Goal: Check status: Check status

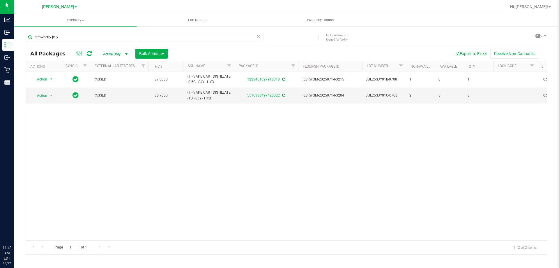
click at [120, 161] on div "Action Action Adjust qty Create package Edit attributes Global inventory Locate…" at bounding box center [286, 155] width 521 height 169
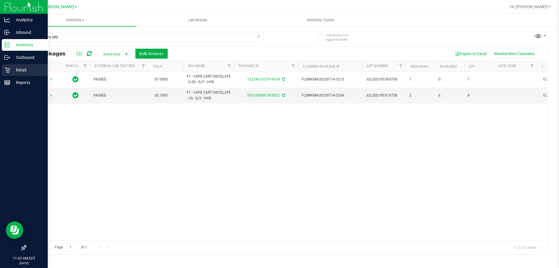
click at [29, 69] on p "Retail" at bounding box center [27, 69] width 35 height 7
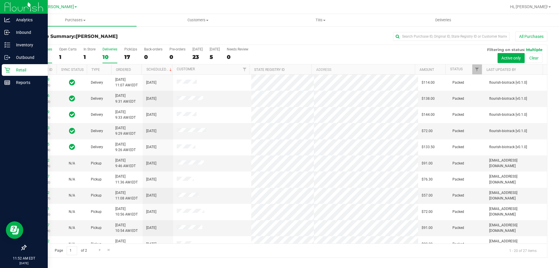
click at [108, 49] on div "Deliveries" at bounding box center [109, 49] width 15 height 4
click at [0, 0] on input "Deliveries 10" at bounding box center [0, 0] width 0 height 0
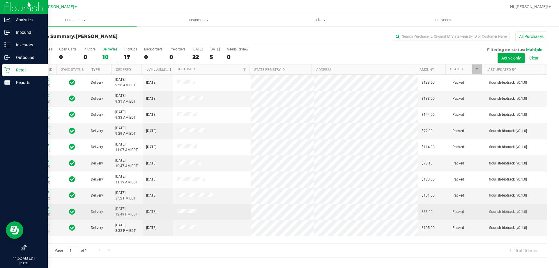
click at [37, 209] on link "11822903" at bounding box center [41, 208] width 16 height 4
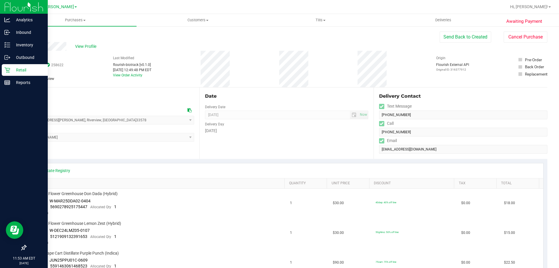
scroll to position [29, 0]
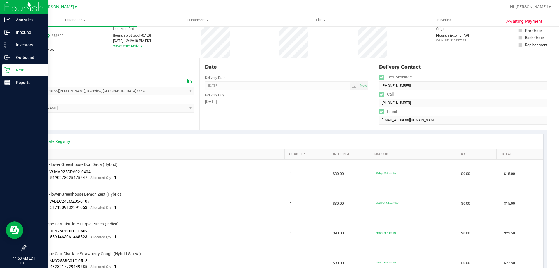
click at [19, 70] on p "Retail" at bounding box center [27, 69] width 35 height 7
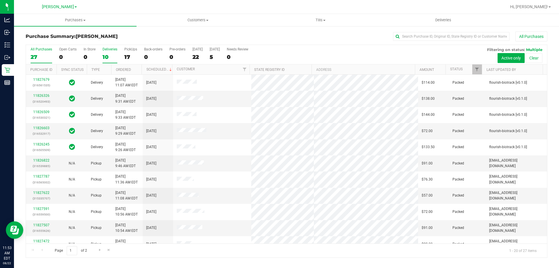
click at [106, 58] on div "10" at bounding box center [109, 57] width 15 height 7
click at [0, 0] on input "Deliveries 10" at bounding box center [0, 0] width 0 height 0
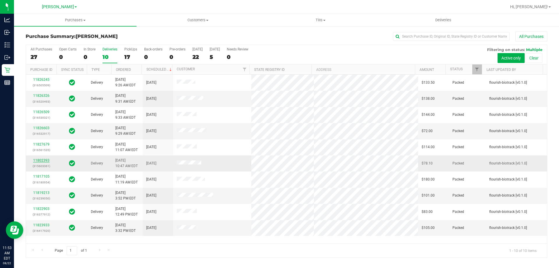
click at [41, 160] on link "11802393" at bounding box center [41, 160] width 16 height 4
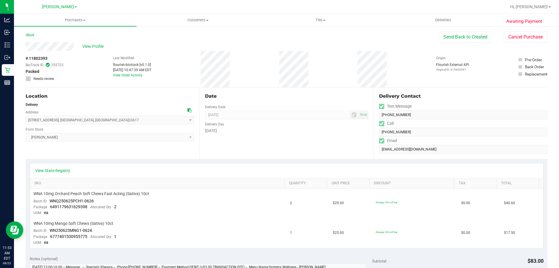
click at [176, 149] on div "Location Delivery Address [STREET_ADDRESS] , [GEOGRAPHIC_DATA] , [GEOGRAPHIC_DA…" at bounding box center [113, 122] width 174 height 71
click at [32, 35] on link "Back" at bounding box center [30, 35] width 9 height 4
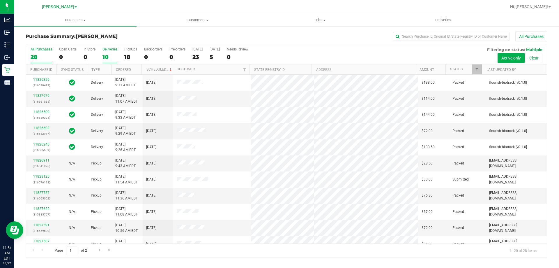
click at [112, 51] on div "Deliveries" at bounding box center [109, 49] width 15 height 4
click at [0, 0] on input "Deliveries 10" at bounding box center [0, 0] width 0 height 0
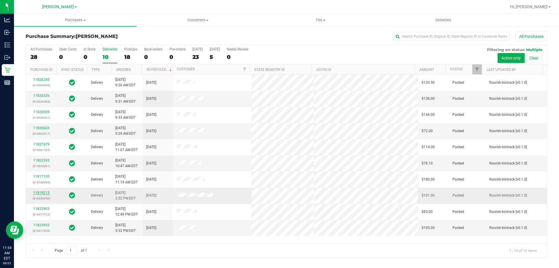
click at [45, 193] on link "11819213" at bounding box center [41, 192] width 16 height 4
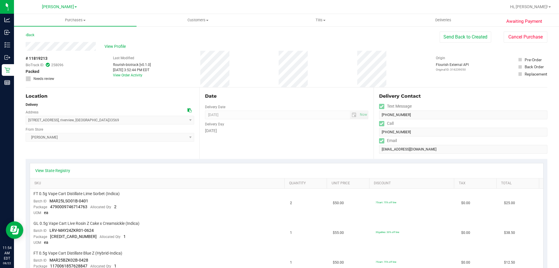
click at [170, 156] on div "Location Delivery Address [STREET_ADDRESS] , [GEOGRAPHIC_DATA] , [GEOGRAPHIC_DA…" at bounding box center [113, 122] width 174 height 71
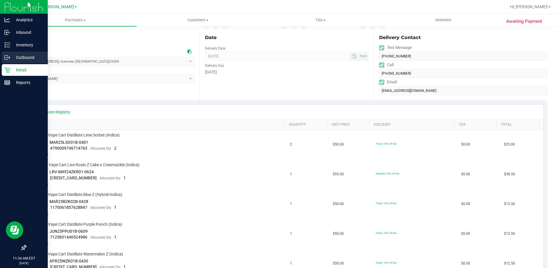
scroll to position [58, 0]
click at [25, 73] on p "Retail" at bounding box center [27, 69] width 35 height 7
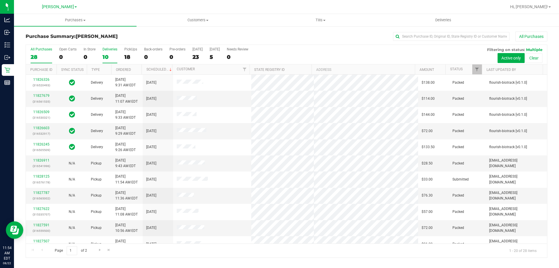
click at [105, 53] on label "Deliveries 10" at bounding box center [109, 55] width 15 height 16
click at [0, 0] on input "Deliveries 10" at bounding box center [0, 0] width 0 height 0
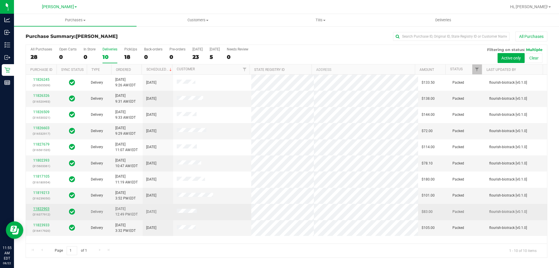
click at [44, 209] on link "11822903" at bounding box center [41, 208] width 16 height 4
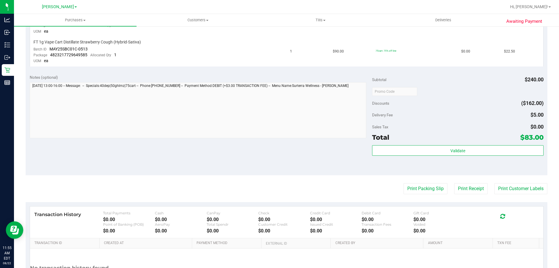
scroll to position [295, 0]
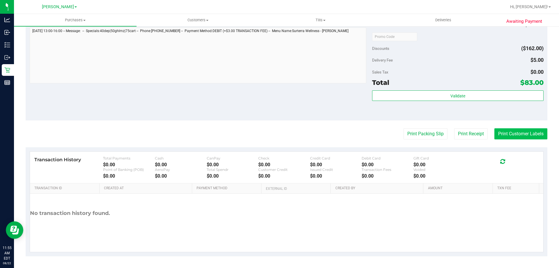
click at [522, 130] on button "Print Customer Labels" at bounding box center [520, 133] width 53 height 11
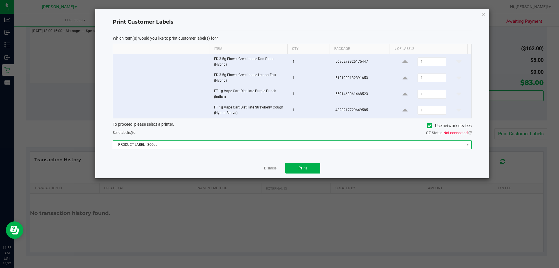
click at [258, 144] on span "PRODUCT LABEL - 300dpi" at bounding box center [288, 144] width 351 height 8
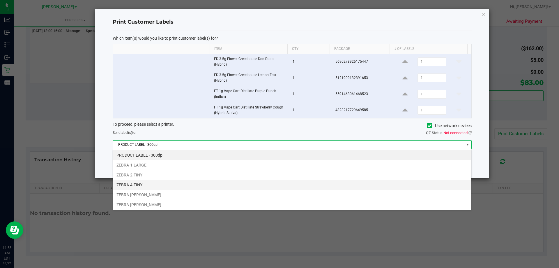
scroll to position [31, 0]
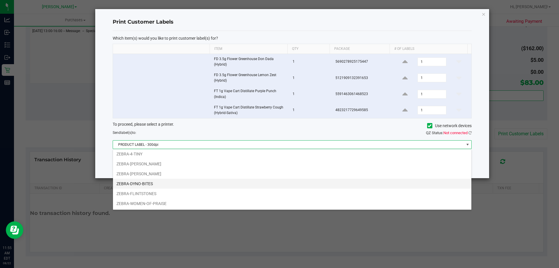
click at [155, 182] on li "ZEBRA-DYNO-BITES" at bounding box center [292, 183] width 358 height 10
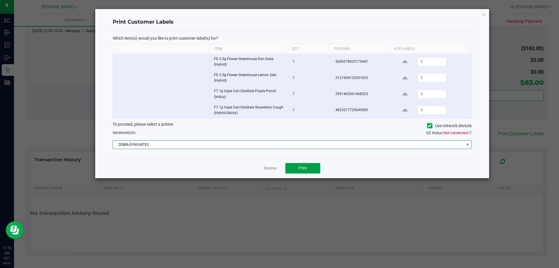
click at [303, 169] on span "Print" at bounding box center [302, 167] width 9 height 5
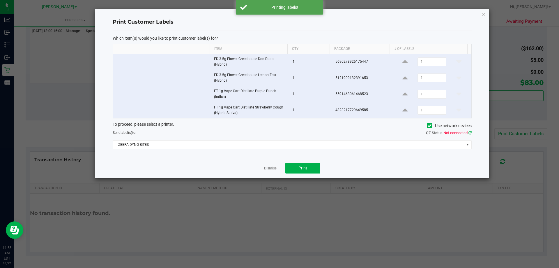
click at [469, 132] on icon at bounding box center [470, 133] width 3 height 4
click at [264, 169] on div "Dismiss Print" at bounding box center [292, 168] width 359 height 20
click at [264, 168] on link "Dismiss" at bounding box center [270, 168] width 13 height 5
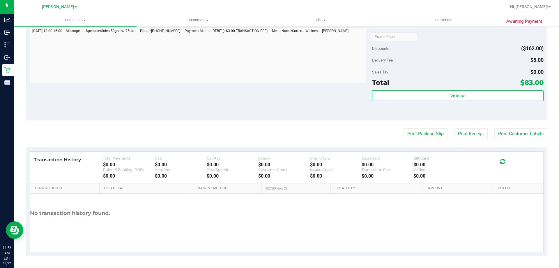
click at [104, 98] on div "Notes (optional) Subtotal $240.00 Discounts ($162.00) Delivery Fee $5.00 Sales …" at bounding box center [287, 67] width 522 height 105
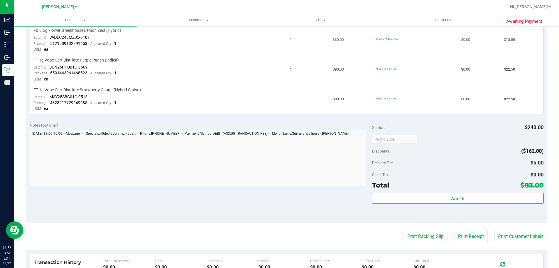
scroll to position [150, 0]
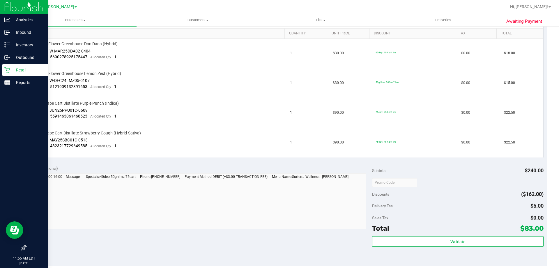
click at [9, 72] on icon at bounding box center [7, 70] width 6 height 6
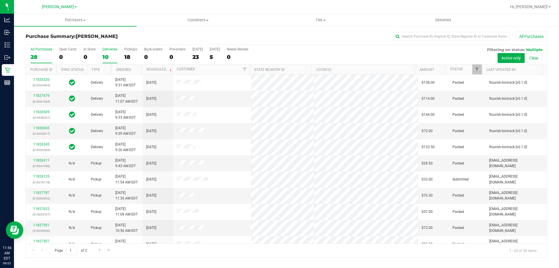
click at [108, 53] on label "Deliveries 10" at bounding box center [109, 55] width 15 height 16
click at [0, 0] on input "Deliveries 10" at bounding box center [0, 0] width 0 height 0
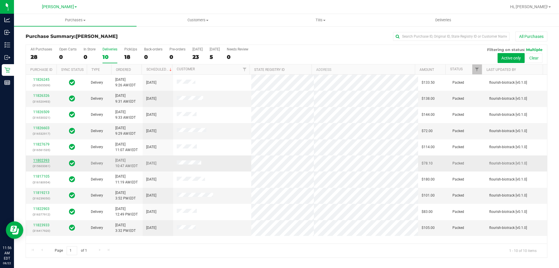
click at [43, 160] on link "11802393" at bounding box center [41, 160] width 16 height 4
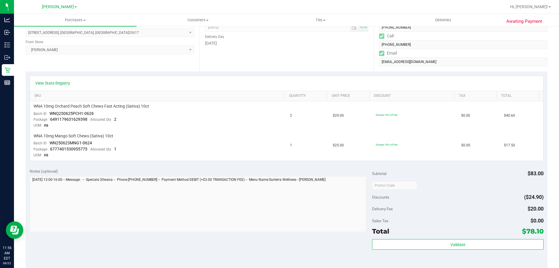
scroll to position [204, 0]
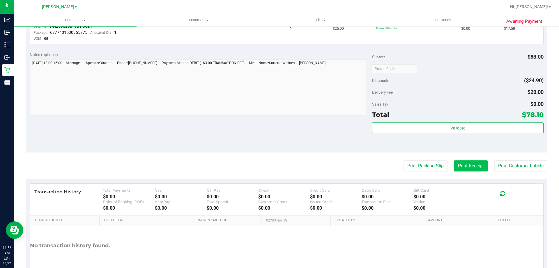
click at [458, 164] on button "Print Receipt" at bounding box center [470, 165] width 33 height 11
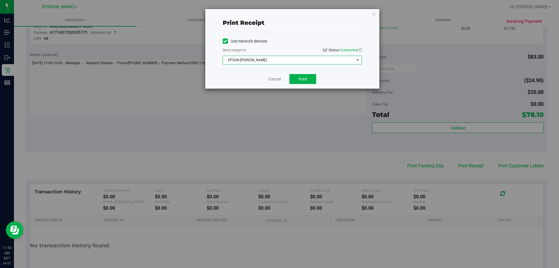
click at [234, 58] on span "EPSON-[PERSON_NAME]" at bounding box center [288, 60] width 131 height 8
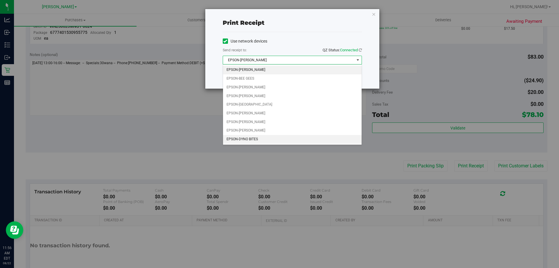
click at [254, 140] on li "EPSON-DYNO BITES" at bounding box center [292, 139] width 139 height 9
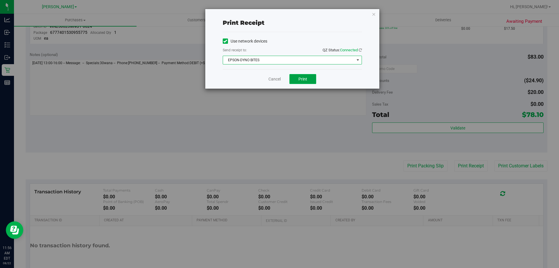
click at [305, 77] on span "Print" at bounding box center [302, 79] width 9 height 5
click at [274, 78] on link "Cancel" at bounding box center [274, 79] width 12 height 6
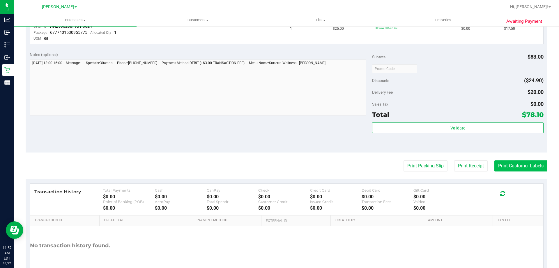
click at [502, 163] on button "Print Customer Labels" at bounding box center [520, 165] width 53 height 11
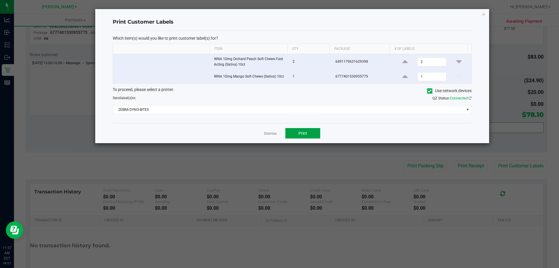
click at [313, 134] on button "Print" at bounding box center [302, 133] width 35 height 10
click at [273, 132] on link "Dismiss" at bounding box center [270, 133] width 13 height 5
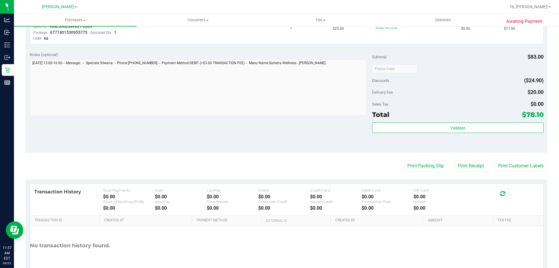
click at [228, 157] on purchase-details "Back Send Back to Created Cancel Purchase View Profile # 11802393 BioTrack ID: …" at bounding box center [287, 58] width 522 height 460
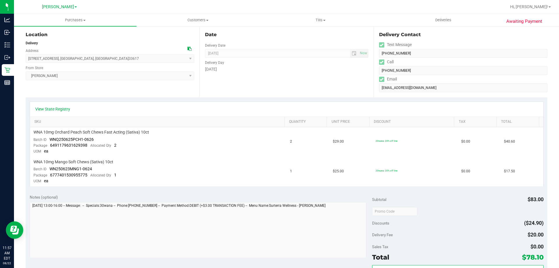
scroll to position [58, 0]
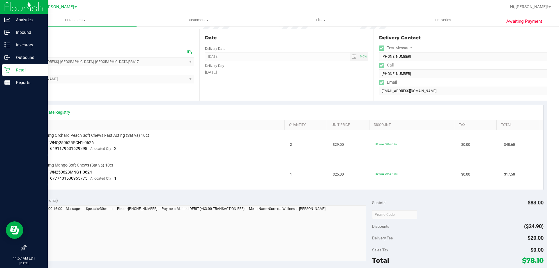
click at [8, 70] on icon at bounding box center [7, 70] width 6 height 6
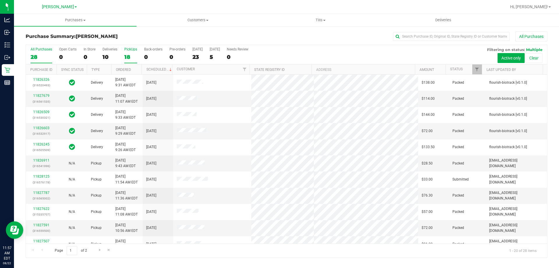
click at [128, 56] on div "18" at bounding box center [130, 57] width 13 height 7
click at [0, 0] on input "PickUps 18" at bounding box center [0, 0] width 0 height 0
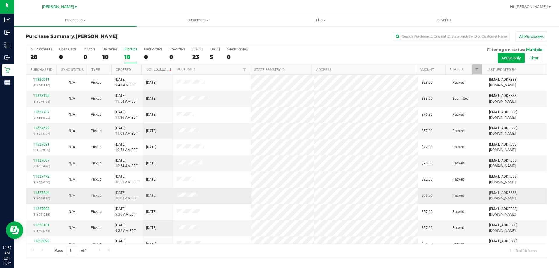
scroll to position [121, 0]
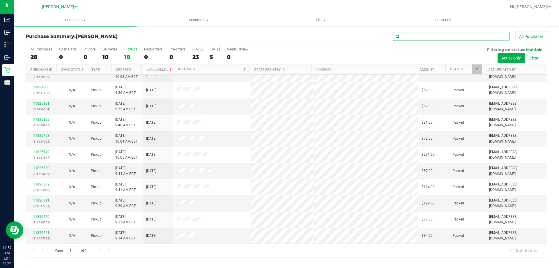
click at [447, 40] on input "text" at bounding box center [451, 36] width 116 height 9
type input "[PERSON_NAME]"
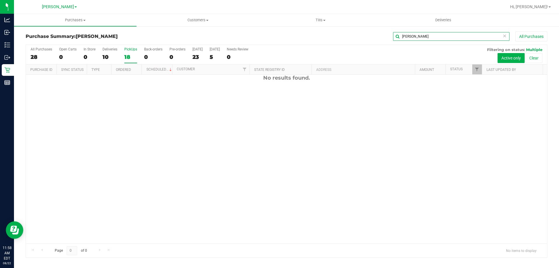
scroll to position [0, 0]
click at [107, 57] on div "10" at bounding box center [109, 57] width 15 height 7
click at [0, 0] on input "Deliveries 10" at bounding box center [0, 0] width 0 height 0
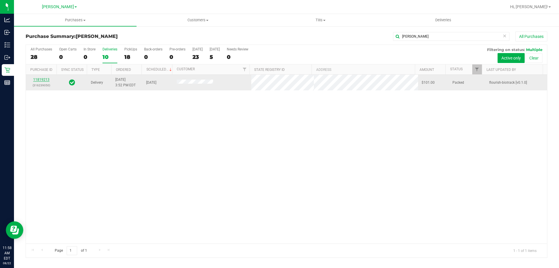
click at [42, 79] on link "11819213" at bounding box center [41, 79] width 16 height 4
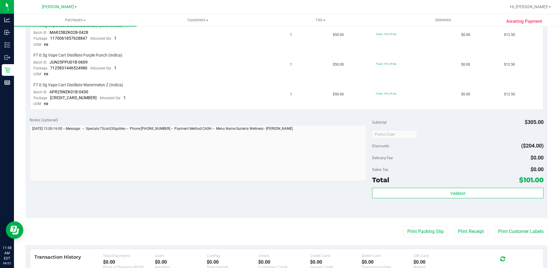
scroll to position [291, 0]
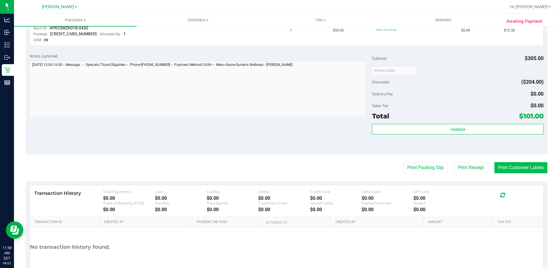
click at [494, 166] on button "Print Customer Labels" at bounding box center [520, 167] width 53 height 11
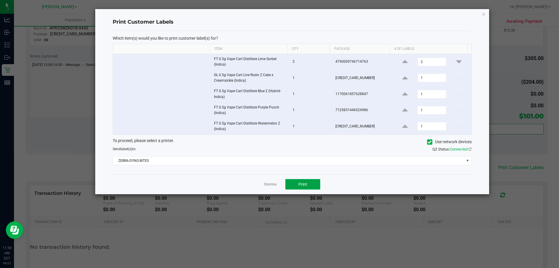
click at [306, 183] on span "Print" at bounding box center [302, 184] width 9 height 5
click at [267, 184] on link "Dismiss" at bounding box center [270, 184] width 13 height 5
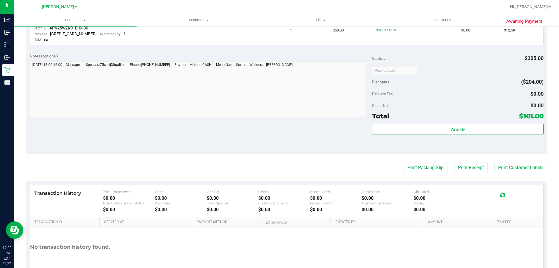
click at [179, 134] on div "Notes (optional) Subtotal $305.00 Discounts ($204.00) Delivery Fee $0.00 Sales …" at bounding box center [287, 101] width 522 height 105
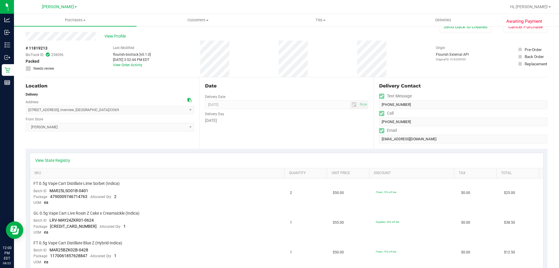
scroll to position [0, 0]
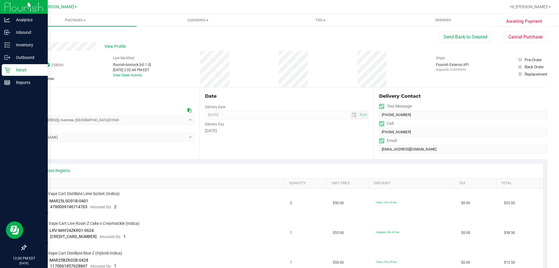
click at [11, 69] on p "Retail" at bounding box center [27, 69] width 35 height 7
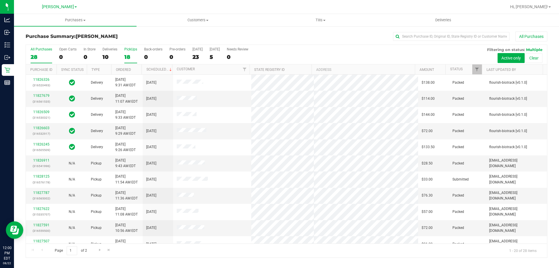
click at [126, 54] on div "18" at bounding box center [130, 57] width 13 height 7
click at [0, 0] on input "PickUps 18" at bounding box center [0, 0] width 0 height 0
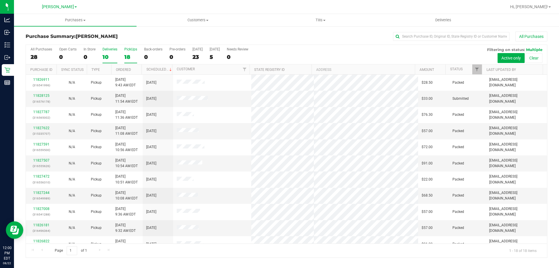
click at [106, 57] on div "10" at bounding box center [109, 57] width 15 height 7
click at [0, 0] on input "Deliveries 10" at bounding box center [0, 0] width 0 height 0
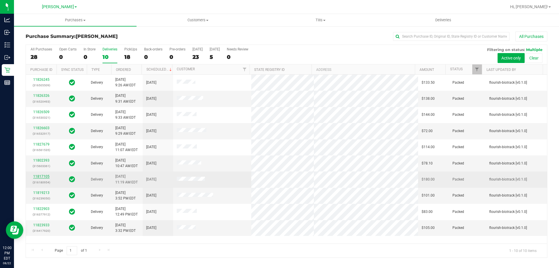
click at [40, 176] on link "11817105" at bounding box center [41, 176] width 16 height 4
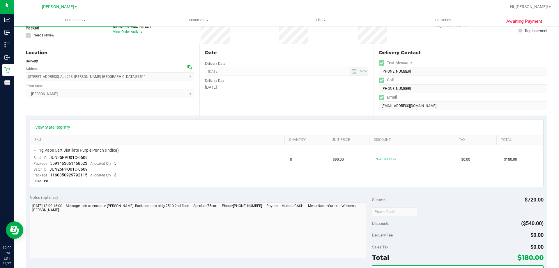
scroll to position [116, 0]
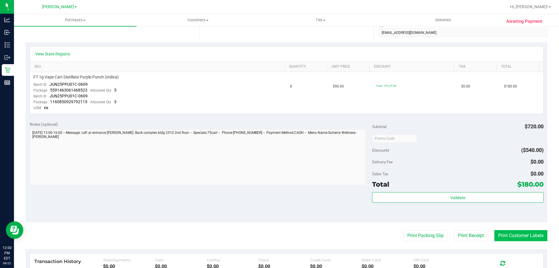
click at [520, 237] on button "Print Customer Labels" at bounding box center [520, 235] width 53 height 11
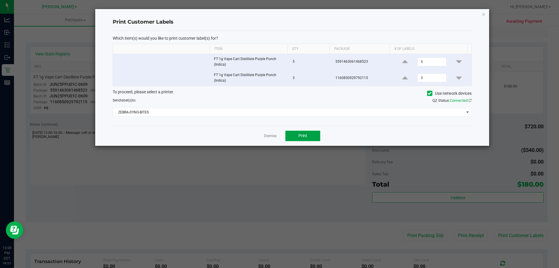
click at [303, 137] on span "Print" at bounding box center [302, 135] width 9 height 5
click at [273, 138] on link "Dismiss" at bounding box center [270, 135] width 13 height 5
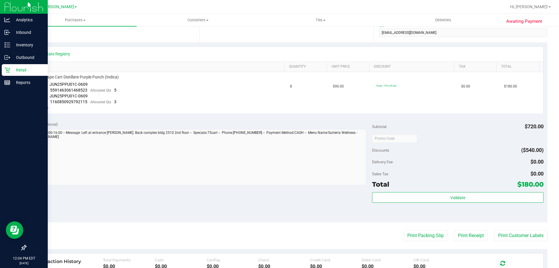
click at [14, 70] on p "Retail" at bounding box center [27, 69] width 35 height 7
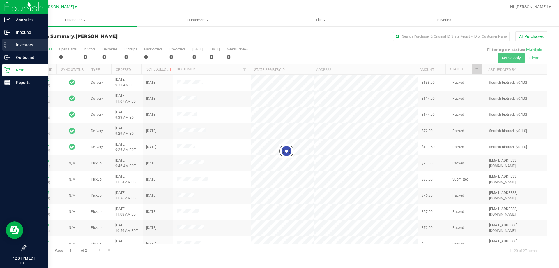
click at [13, 42] on p "Inventory" at bounding box center [27, 44] width 35 height 7
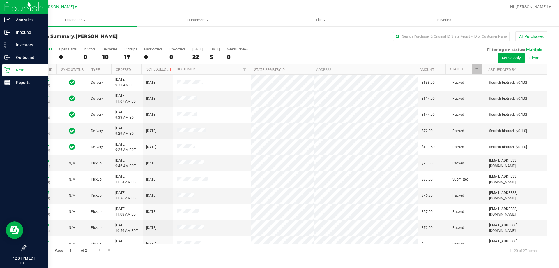
click at [20, 68] on p "Retail" at bounding box center [27, 69] width 35 height 7
click at [10, 69] on p "Retail" at bounding box center [27, 69] width 35 height 7
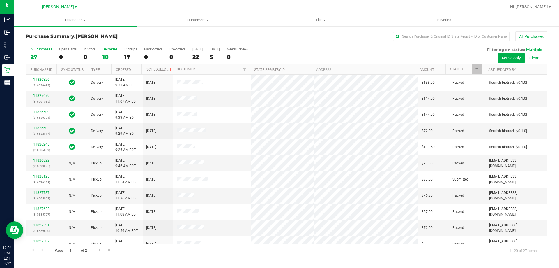
click at [109, 54] on div "10" at bounding box center [109, 57] width 15 height 7
click at [0, 0] on input "Deliveries 10" at bounding box center [0, 0] width 0 height 0
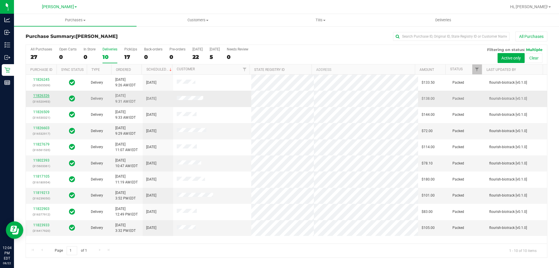
click at [42, 95] on link "11826326" at bounding box center [41, 95] width 16 height 4
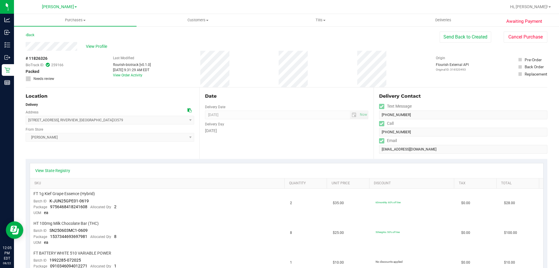
click at [29, 37] on div "Back" at bounding box center [30, 34] width 9 height 7
click at [30, 36] on link "Back" at bounding box center [30, 35] width 9 height 4
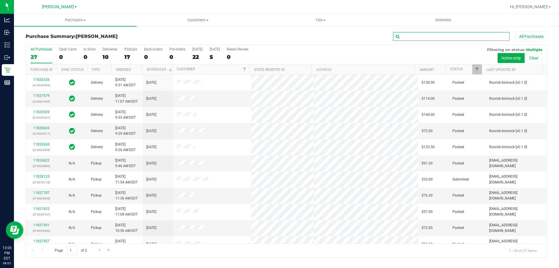
click at [422, 34] on input "text" at bounding box center [451, 36] width 116 height 9
type input "[PERSON_NAME]"
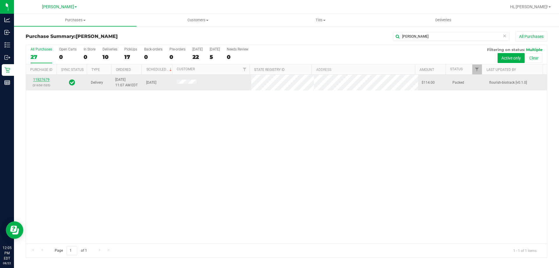
click at [39, 80] on link "11827679" at bounding box center [41, 79] width 16 height 4
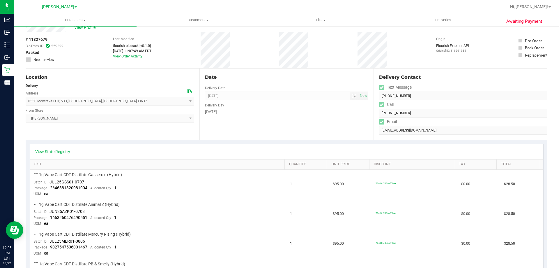
scroll to position [29, 0]
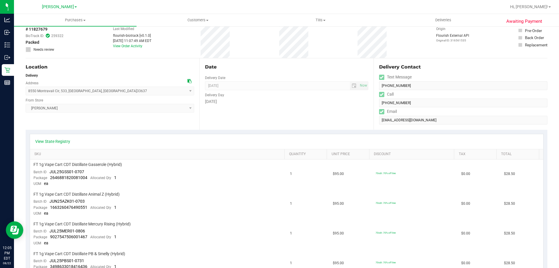
click at [284, 114] on div "Date Delivery Date [DATE] Now [DATE] 08:00 AM Now Delivery Day [DATE]" at bounding box center [286, 93] width 174 height 71
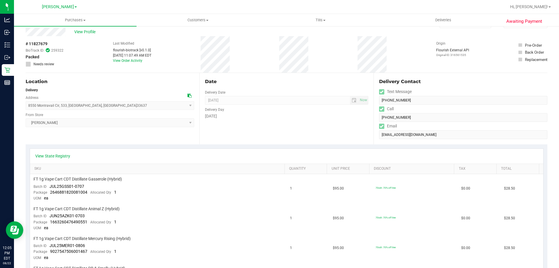
scroll to position [0, 0]
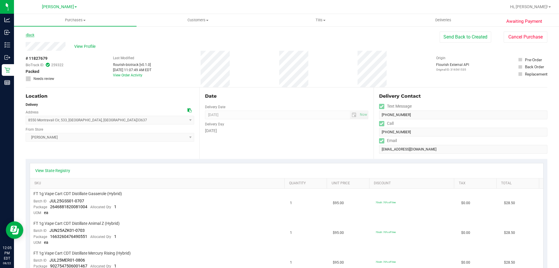
click at [30, 36] on link "Back" at bounding box center [30, 35] width 9 height 4
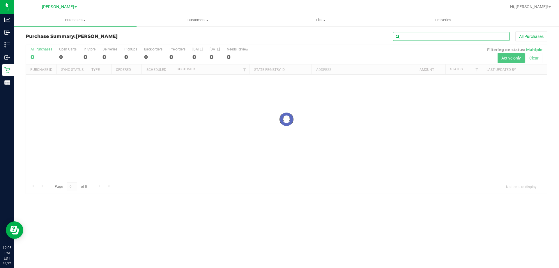
click at [436, 37] on input "text" at bounding box center [451, 36] width 116 height 9
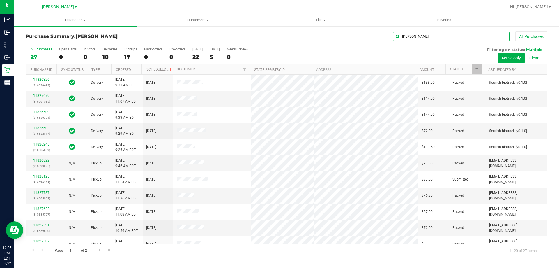
type input "[PERSON_NAME]"
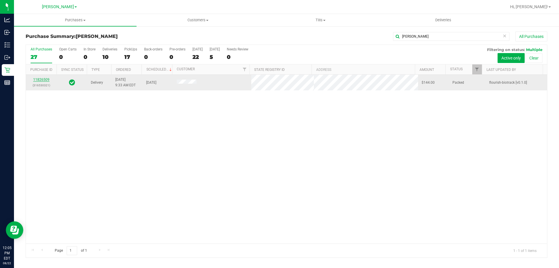
click at [45, 79] on link "11826509" at bounding box center [41, 79] width 16 height 4
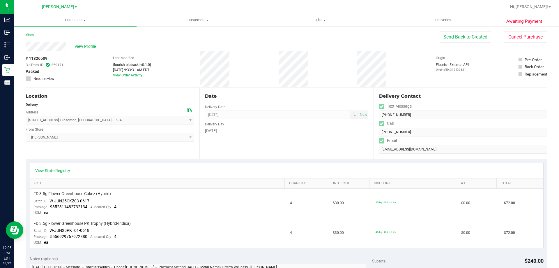
click at [32, 34] on link "Back" at bounding box center [30, 35] width 9 height 4
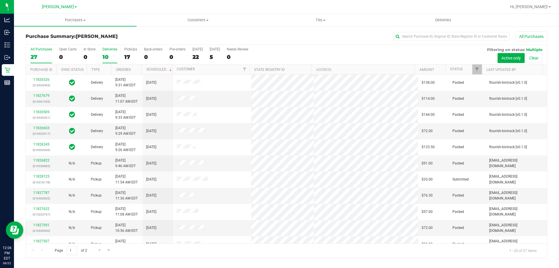
click at [107, 57] on div "10" at bounding box center [109, 57] width 15 height 7
click at [0, 0] on input "Deliveries 10" at bounding box center [0, 0] width 0 height 0
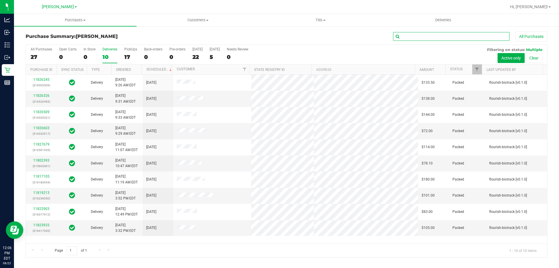
click at [417, 38] on input "text" at bounding box center [451, 36] width 116 height 9
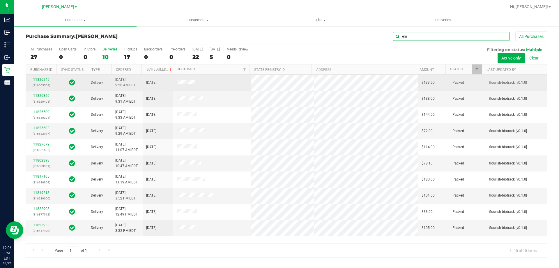
type input "e"
type input "[PERSON_NAME]"
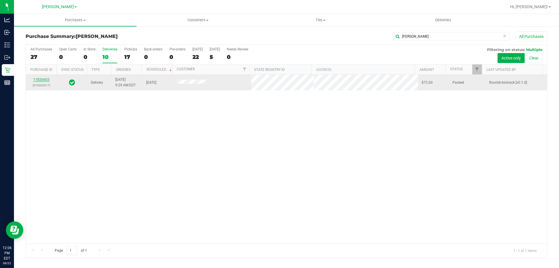
click at [40, 77] on link "11826603" at bounding box center [41, 79] width 16 height 4
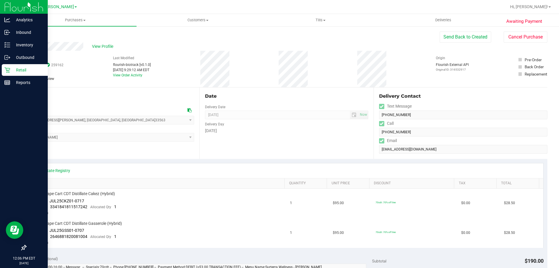
click at [27, 68] on p "Retail" at bounding box center [27, 69] width 35 height 7
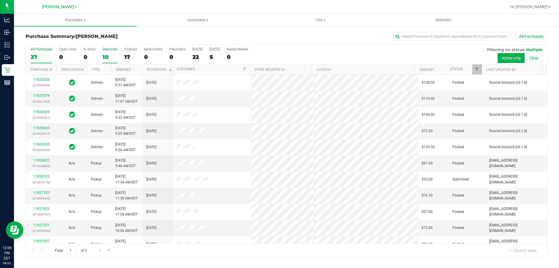
click at [104, 55] on div "10" at bounding box center [109, 57] width 15 height 7
click at [0, 0] on input "Deliveries 10" at bounding box center [0, 0] width 0 height 0
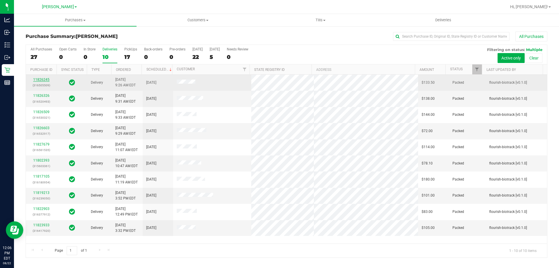
click at [42, 81] on link "11826245" at bounding box center [41, 79] width 16 height 4
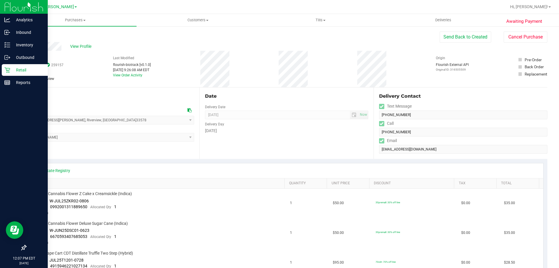
click at [11, 69] on p "Retail" at bounding box center [27, 69] width 35 height 7
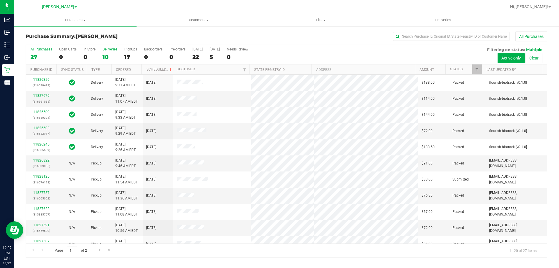
click at [105, 53] on label "Deliveries 10" at bounding box center [109, 55] width 15 height 16
click at [0, 0] on input "Deliveries 10" at bounding box center [0, 0] width 0 height 0
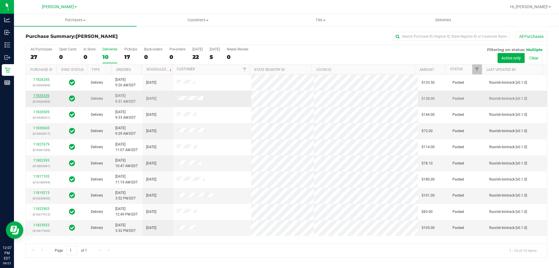
click at [41, 96] on link "11826326" at bounding box center [41, 95] width 16 height 4
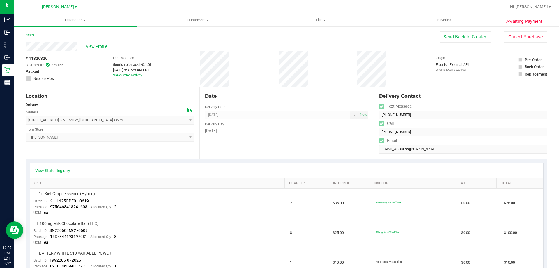
click at [30, 33] on link "Back" at bounding box center [30, 35] width 9 height 4
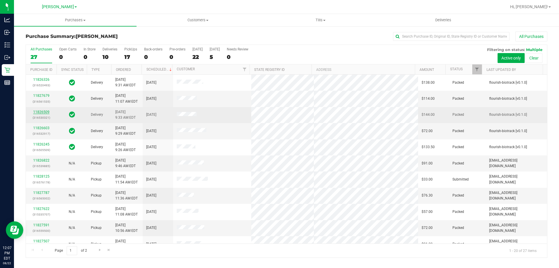
click at [43, 110] on link "11826509" at bounding box center [41, 112] width 16 height 4
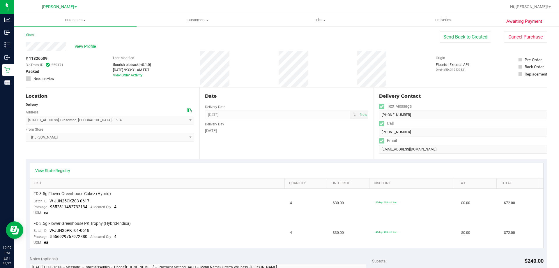
click at [31, 36] on link "Back" at bounding box center [30, 35] width 9 height 4
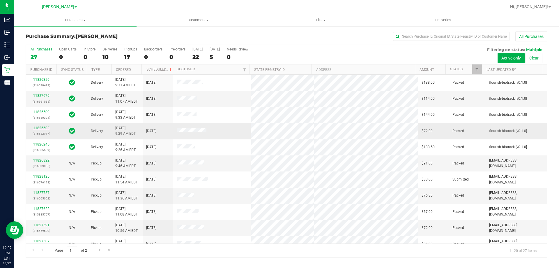
click at [42, 128] on link "11826603" at bounding box center [41, 128] width 16 height 4
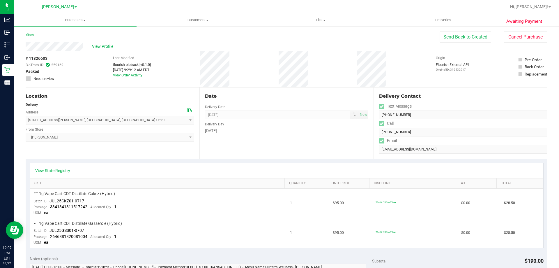
click at [28, 35] on link "Back" at bounding box center [30, 35] width 9 height 4
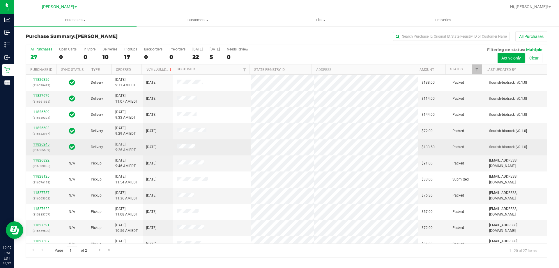
click at [36, 145] on link "11826245" at bounding box center [41, 144] width 16 height 4
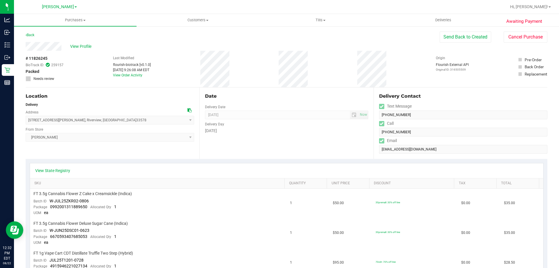
click at [122, 149] on div "Location Delivery Address [STREET_ADDRESS][PERSON_NAME] , [GEOGRAPHIC_DATA] , […" at bounding box center [113, 122] width 174 height 71
